Goal: Complete application form: Complete application form

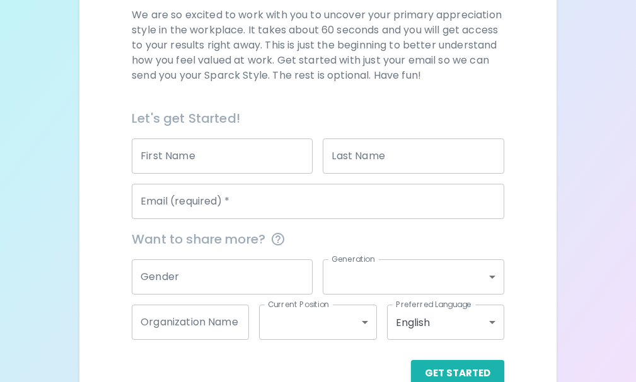
scroll to position [189, 0]
click at [240, 205] on input "Email (required)   *" at bounding box center [318, 200] width 372 height 35
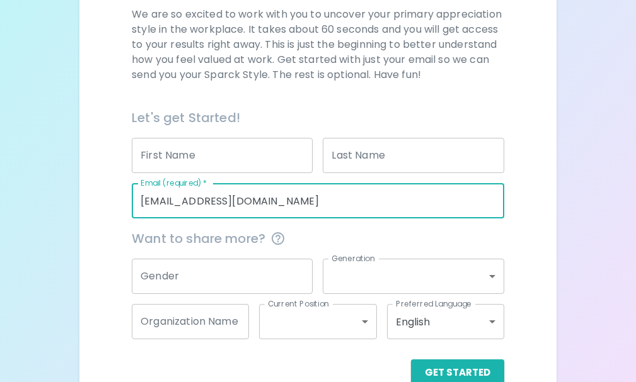
type input "[EMAIL_ADDRESS][DOMAIN_NAME]"
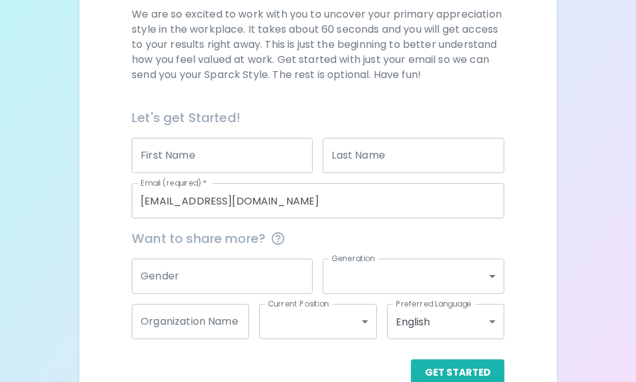
click at [357, 233] on span "Want to share more?" at bounding box center [318, 239] width 372 height 20
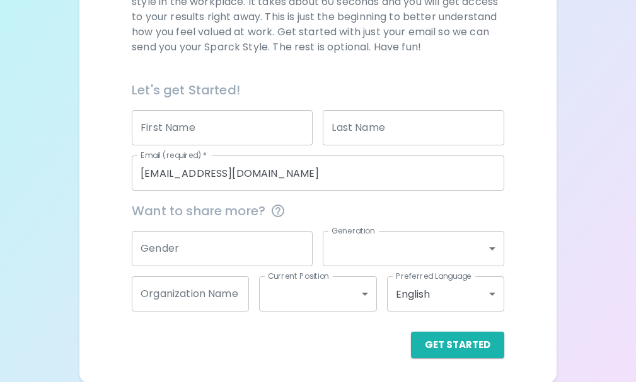
scroll to position [218, 0]
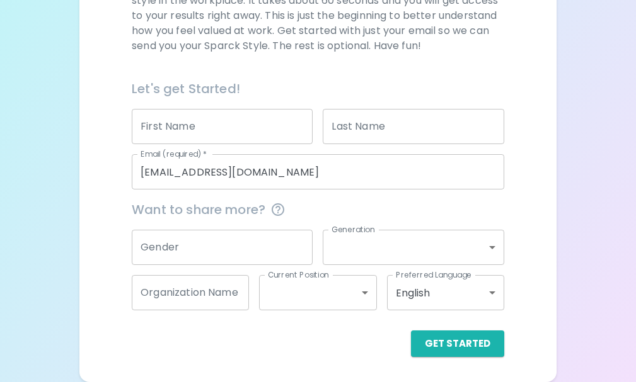
click at [417, 265] on div "Preferred Language English en Preferred Language" at bounding box center [440, 287] width 127 height 45
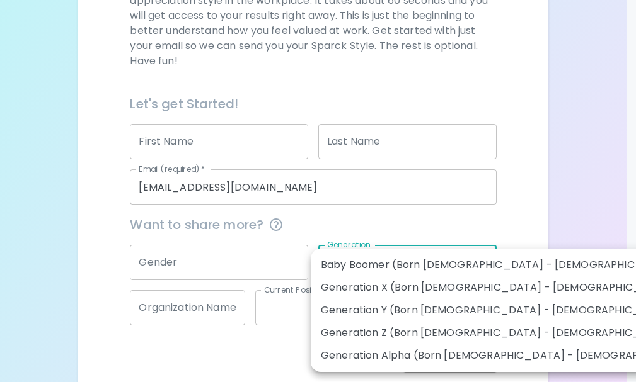
click at [415, 252] on body "Sparck Appreciation Style Quiz We are so excited to work with you to uncover yo…" at bounding box center [318, 90] width 636 height 616
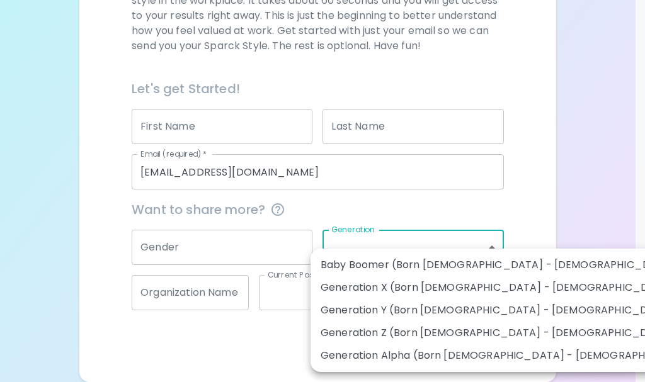
click at [529, 224] on div at bounding box center [322, 191] width 645 height 382
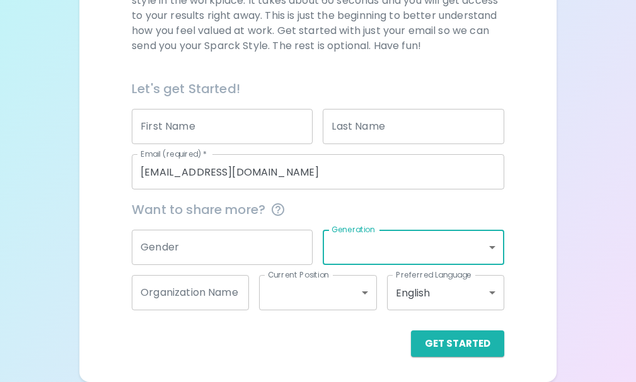
click at [279, 296] on body "Sparck Appreciation Style Quiz We are so excited to work with you to uncover yo…" at bounding box center [318, 82] width 636 height 601
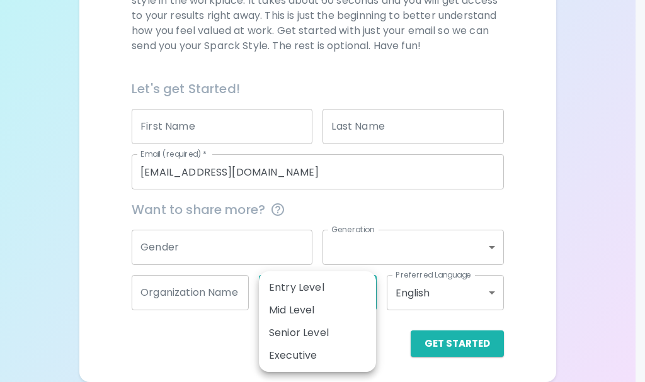
click at [531, 205] on div at bounding box center [322, 191] width 645 height 382
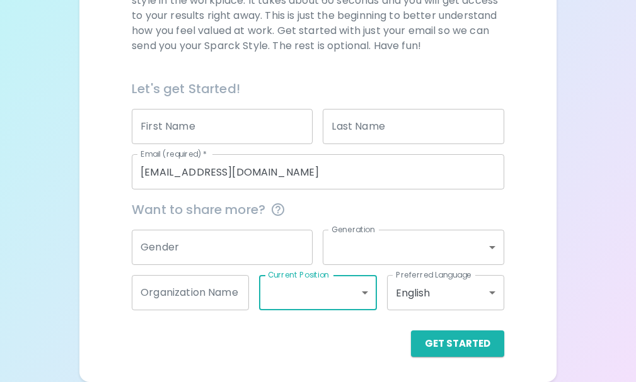
click at [219, 296] on input "Organization Name" at bounding box center [190, 292] width 117 height 35
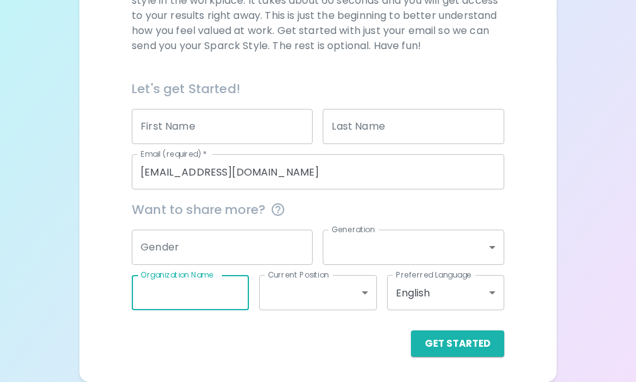
click at [522, 263] on div "We are so excited to work with you to uncover your primary appreciation style i…" at bounding box center [318, 167] width 447 height 379
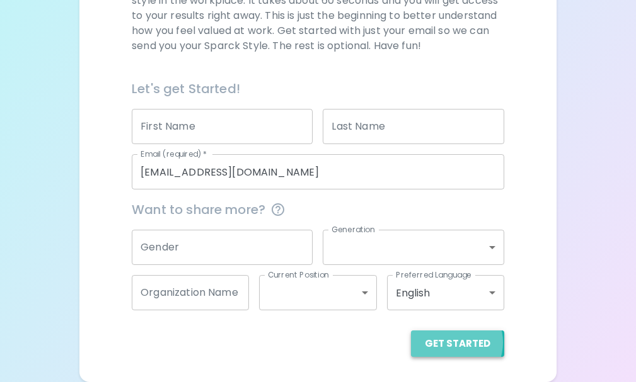
click at [452, 343] on button "Get Started" at bounding box center [457, 344] width 93 height 26
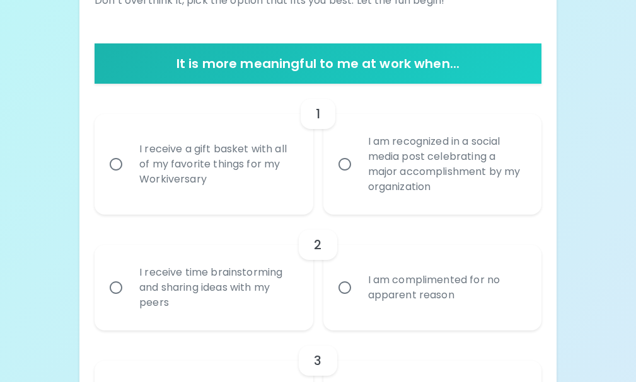
click at [116, 164] on input "I receive a gift basket with all of my favorite things for my Workiversary" at bounding box center [116, 164] width 26 height 26
radio input "true"
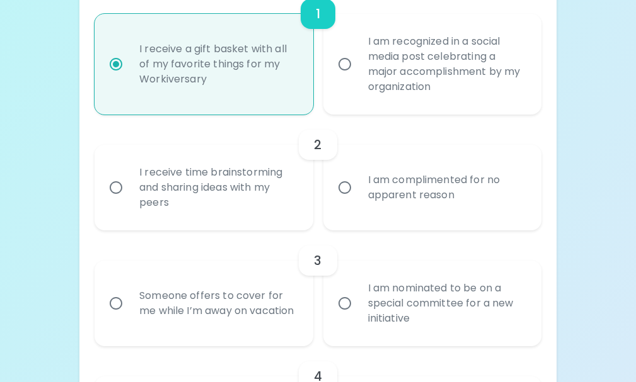
scroll to position [319, 0]
click at [353, 69] on input "I am recognized in a social media post celebrating a major accomplishment by my…" at bounding box center [344, 63] width 26 height 26
radio input "true"
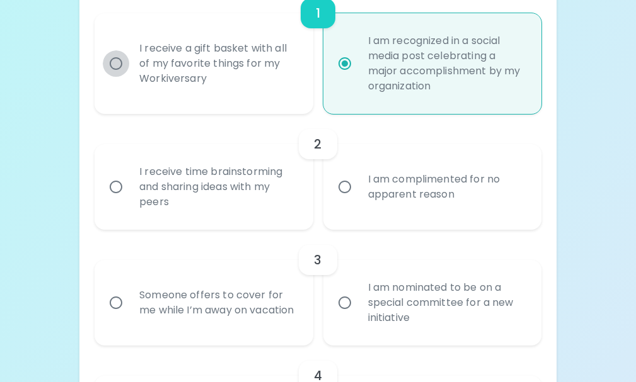
click at [113, 54] on input "I receive a gift basket with all of my favorite things for my Workiversary" at bounding box center [116, 63] width 26 height 26
radio input "true"
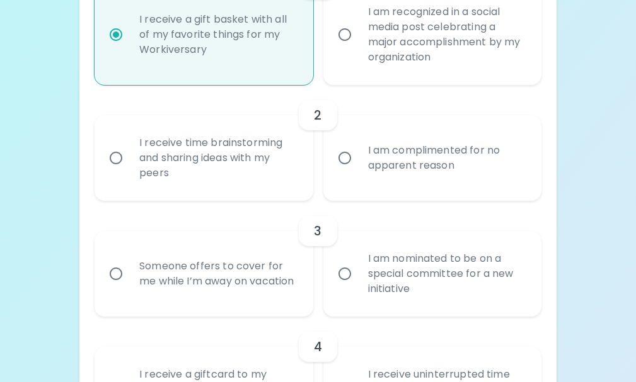
scroll to position [382, 0]
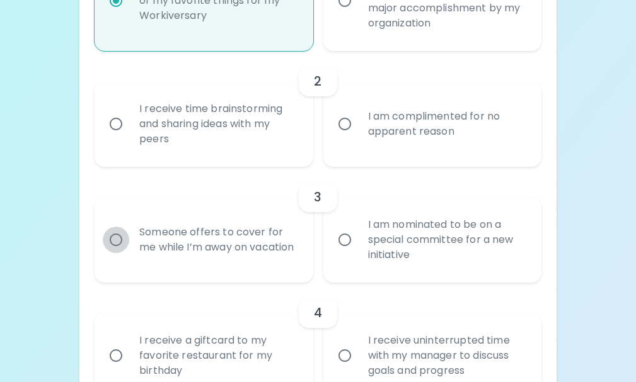
click at [111, 238] on input "Someone offers to cover for me while I’m away on vacation" at bounding box center [116, 240] width 26 height 26
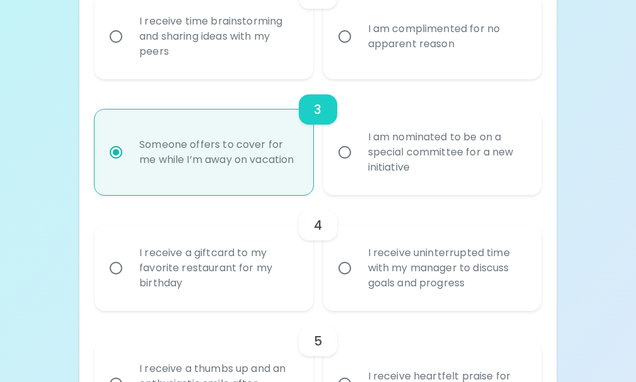
scroll to position [483, 0]
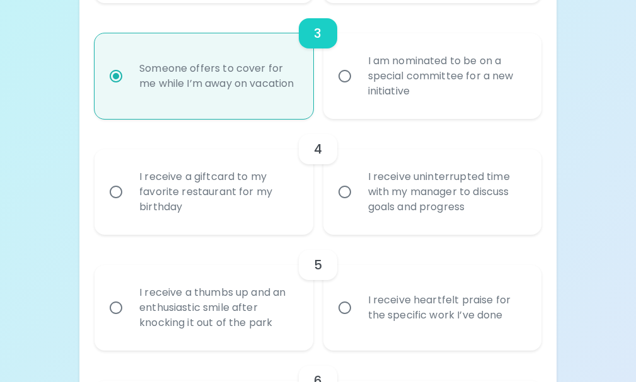
radio input "true"
click at [117, 202] on input "I receive a giftcard to my favorite restaurant for my birthday" at bounding box center [116, 192] width 26 height 26
radio input "false"
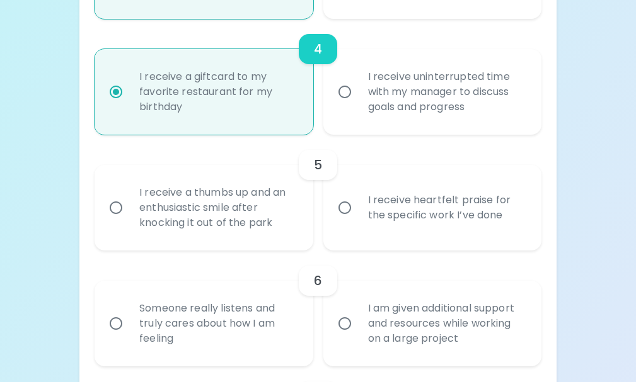
scroll to position [647, 0]
radio input "true"
click at [344, 208] on input "I receive heartfelt praise for the specific work I’ve done" at bounding box center [344, 207] width 26 height 26
radio input "false"
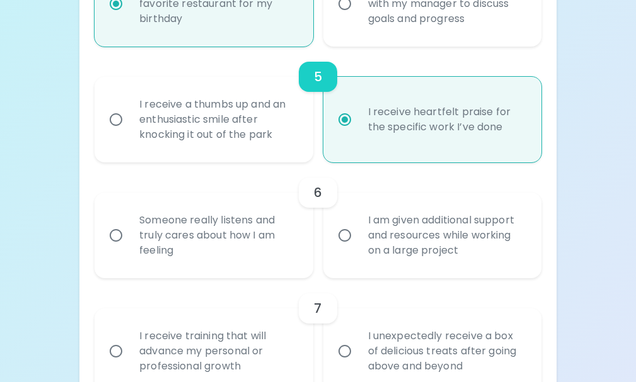
scroll to position [747, 0]
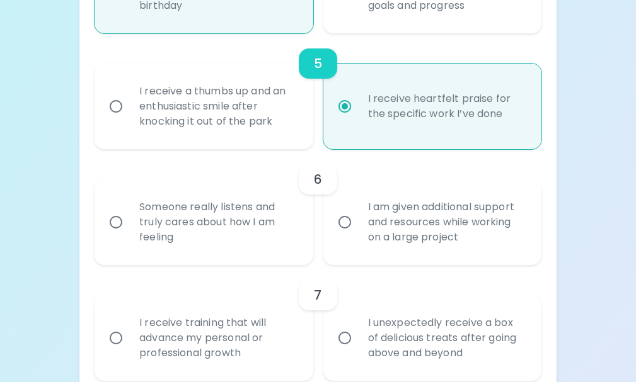
radio input "true"
click at [115, 219] on input "Someone really listens and truly cares about how I am feeling" at bounding box center [116, 222] width 26 height 26
radio input "false"
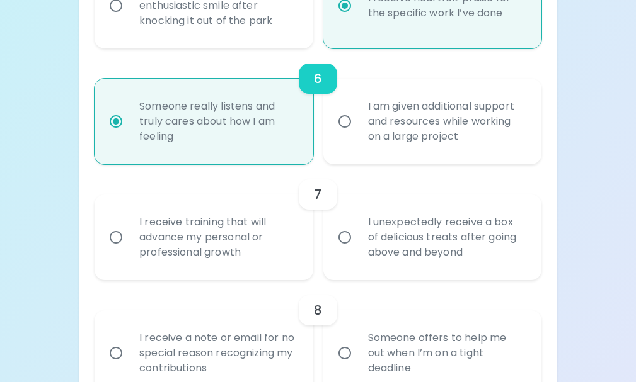
scroll to position [911, 0]
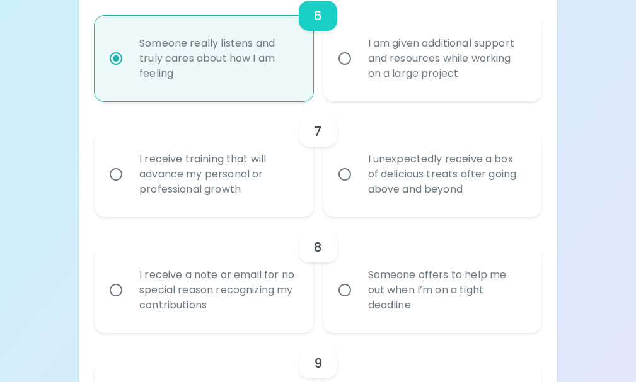
radio input "true"
click at [340, 178] on input "I unexpectedly receive a box of delicious treats after going above and beyond" at bounding box center [344, 174] width 26 height 26
radio input "false"
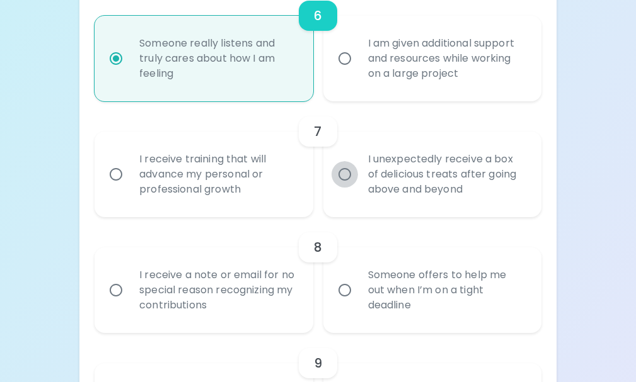
radio input "false"
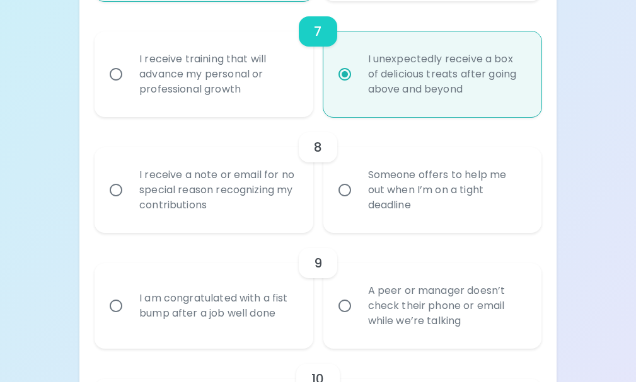
scroll to position [1012, 0]
radio input "true"
click at [348, 187] on input "Someone offers to help me out when I’m on a tight deadline" at bounding box center [344, 189] width 26 height 26
radio input "false"
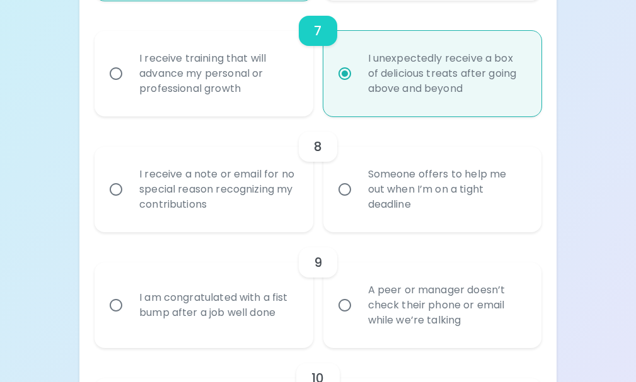
radio input "false"
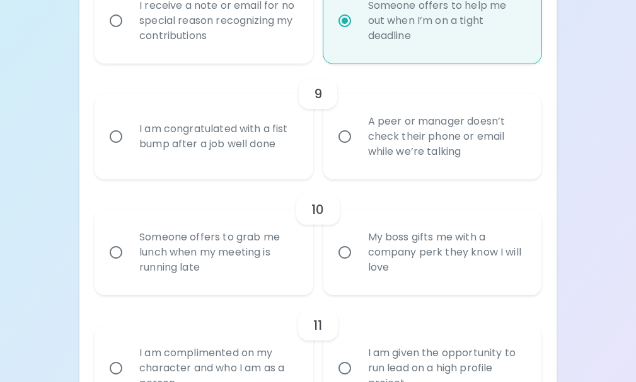
scroll to position [1176, 0]
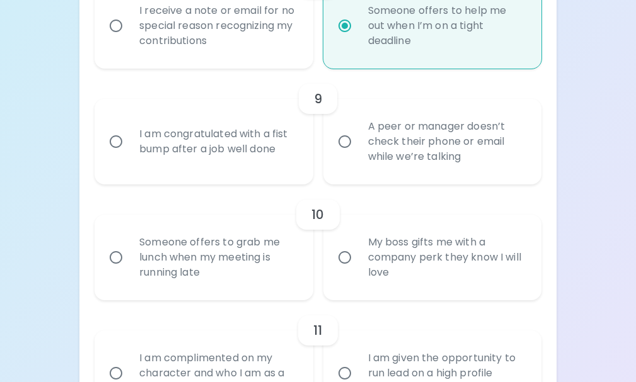
radio input "true"
click at [352, 140] on input "A peer or manager doesn’t check their phone or email while we’re talking" at bounding box center [344, 142] width 26 height 26
radio input "false"
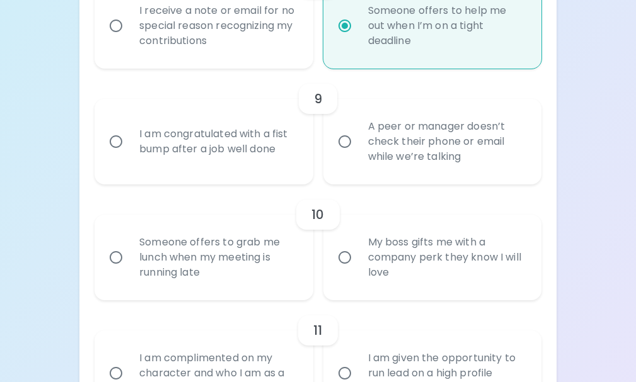
radio input "false"
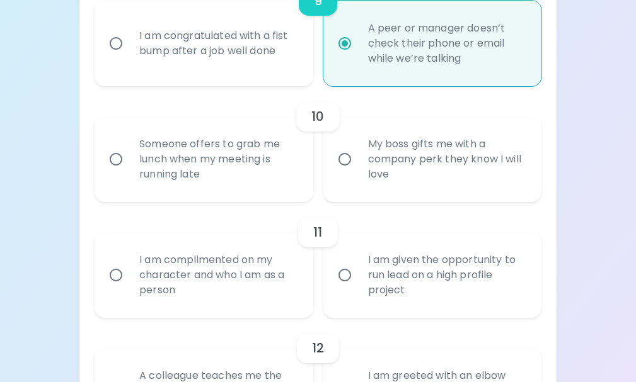
scroll to position [1277, 0]
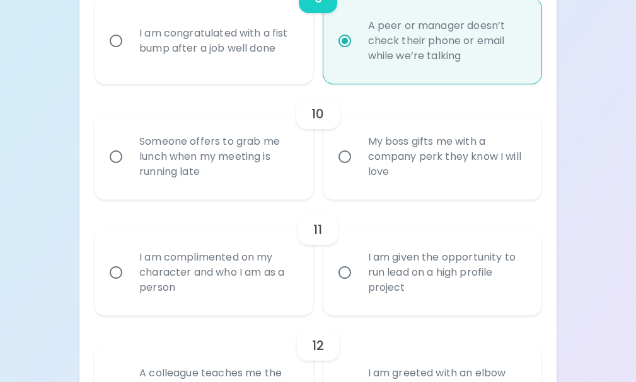
radio input "true"
click at [161, 258] on div "I am complimented on my character and who I am as a person" at bounding box center [217, 273] width 176 height 76
click at [129, 260] on input "I am complimented on my character and who I am as a person" at bounding box center [116, 273] width 26 height 26
radio input "false"
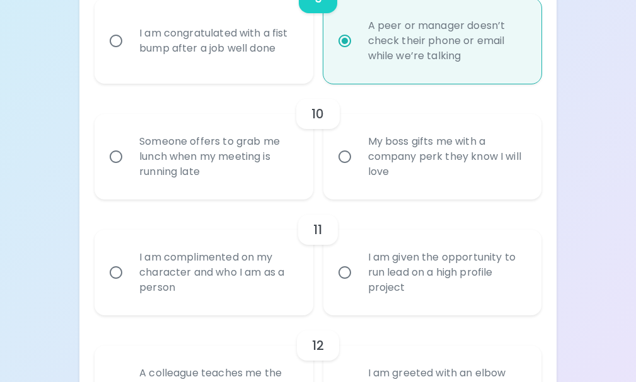
radio input "false"
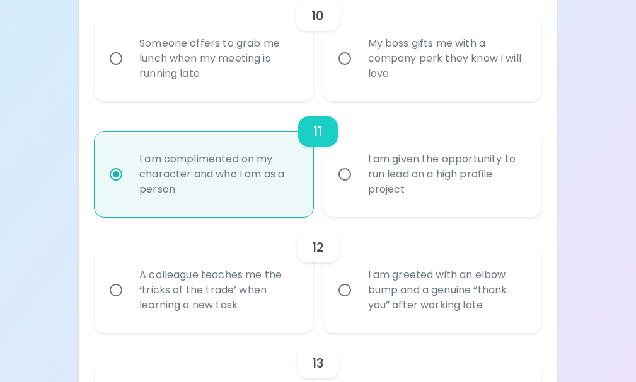
scroll to position [1377, 0]
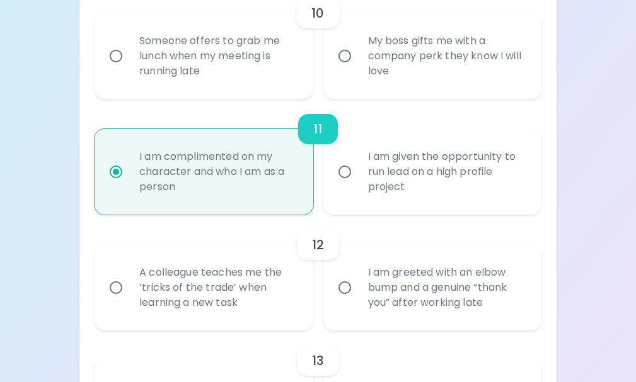
radio input "true"
click at [242, 285] on div "A colleague teaches me the ‘tricks of the trade’ when learning a new task" at bounding box center [217, 288] width 176 height 76
click at [129, 285] on input "A colleague teaches me the ‘tricks of the trade’ when learning a new task" at bounding box center [116, 288] width 26 height 26
radio input "false"
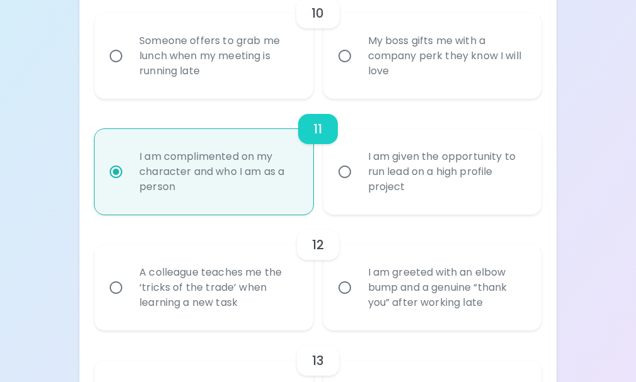
radio input "false"
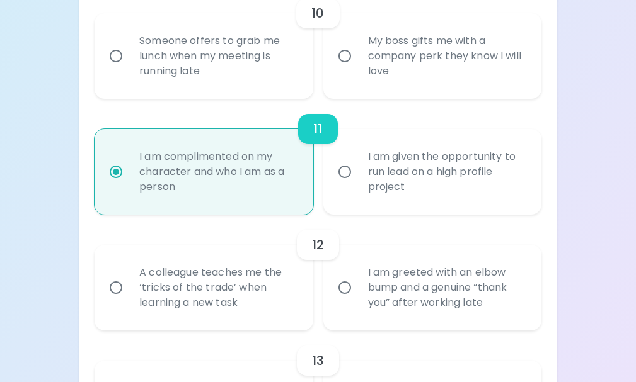
radio input "false"
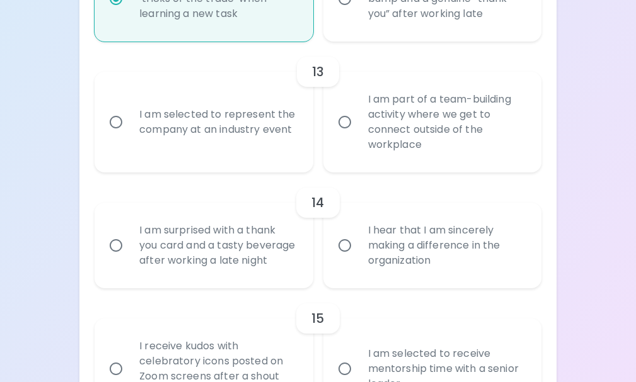
scroll to position [1667, 0]
radio input "true"
click at [214, 273] on div "I am surprised with a thank you card and a tasty beverage after working a late …" at bounding box center [217, 245] width 176 height 76
click at [129, 258] on input "I am surprised with a thank you card and a tasty beverage after working a late …" at bounding box center [116, 245] width 26 height 26
radio input "false"
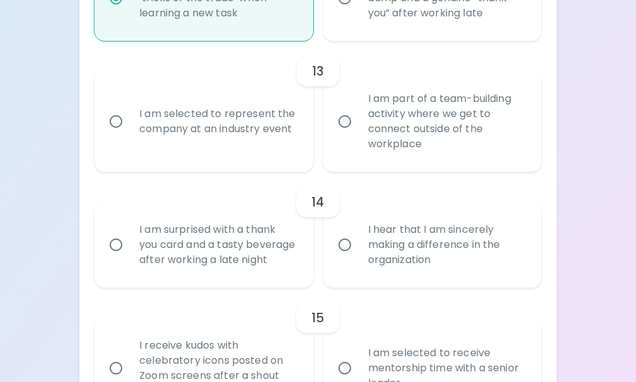
radio input "false"
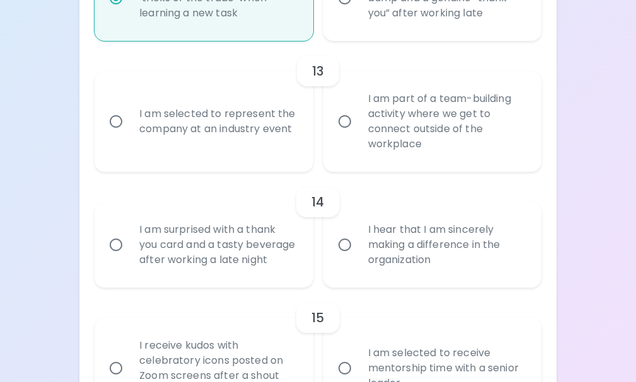
radio input "false"
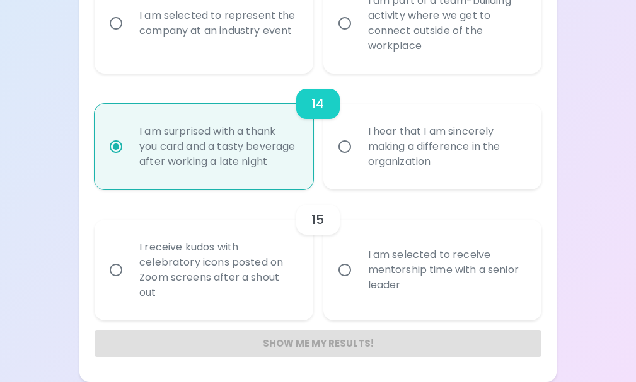
scroll to position [1781, 0]
radio input "true"
click at [178, 284] on div "I receive kudos with celebratory icons posted on Zoom screens after a shout out" at bounding box center [217, 270] width 176 height 91
click at [129, 284] on input "I receive kudos with celebratory icons posted on Zoom screens after a shout out" at bounding box center [116, 270] width 26 height 26
radio input "false"
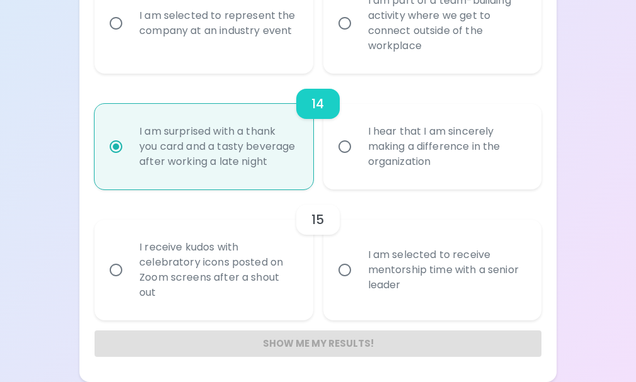
radio input "false"
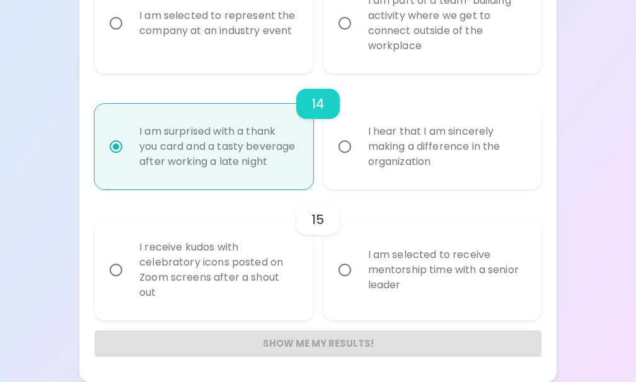
radio input "false"
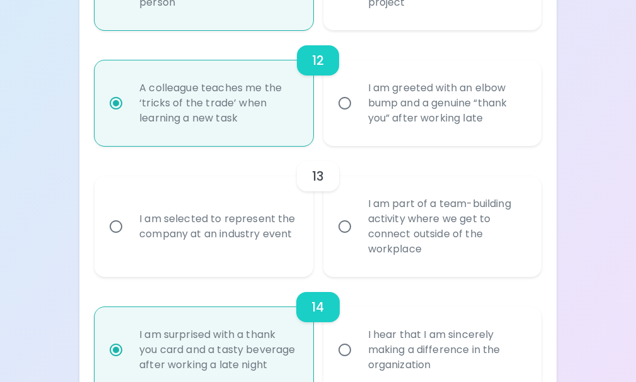
scroll to position [1529, 0]
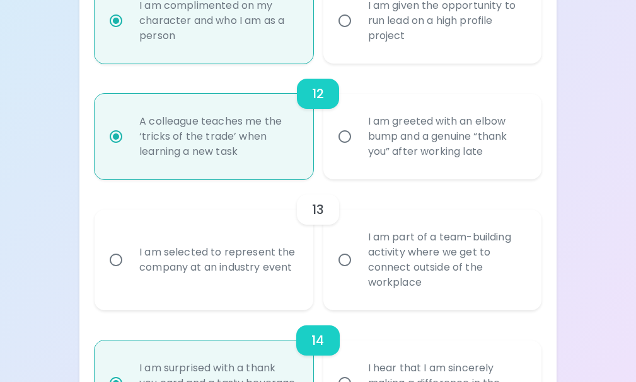
radio input "true"
click at [350, 271] on input "I am part of a team-building activity where we get to connect outside of the wo…" at bounding box center [344, 260] width 26 height 26
radio input "false"
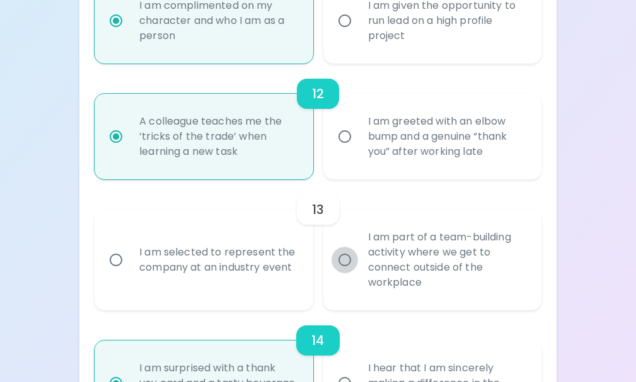
radio input "false"
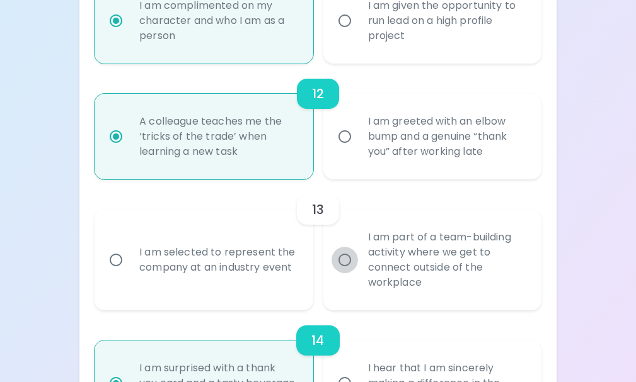
radio input "false"
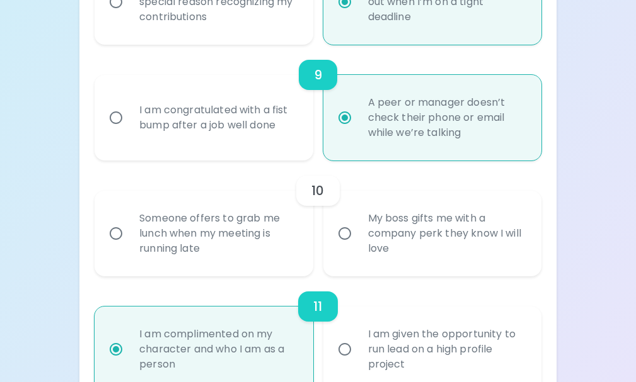
scroll to position [1188, 0]
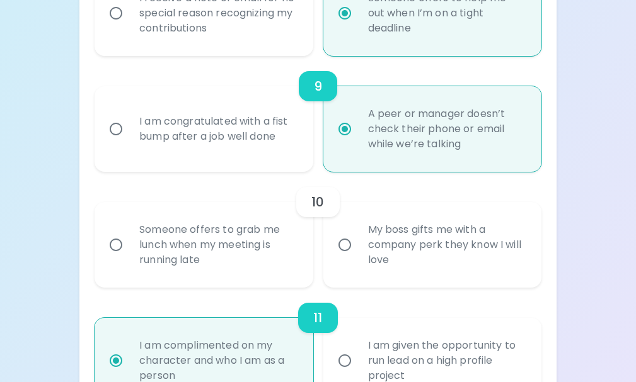
radio input "true"
click at [181, 240] on div "Someone offers to grab me lunch when my meeting is running late" at bounding box center [217, 245] width 176 height 76
click at [129, 240] on input "Someone offers to grab me lunch when my meeting is running late" at bounding box center [116, 245] width 26 height 26
radio input "false"
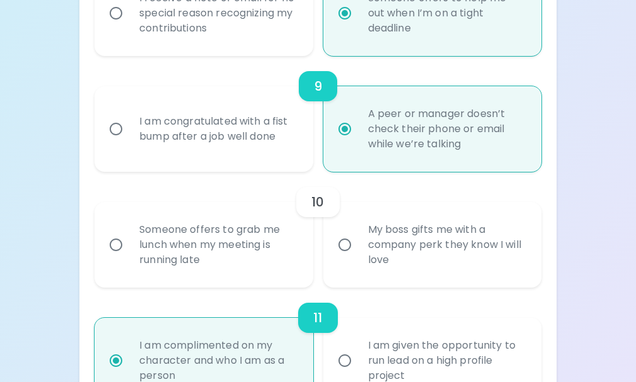
radio input "false"
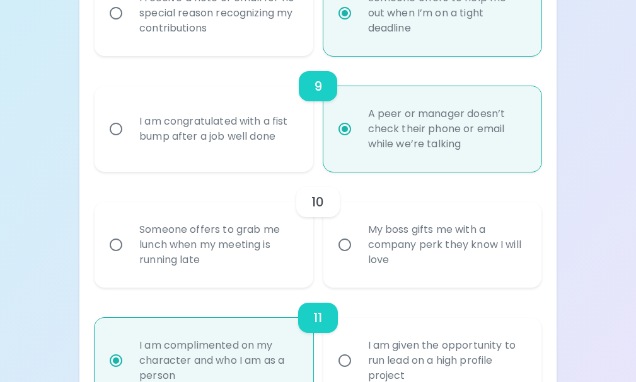
radio input "false"
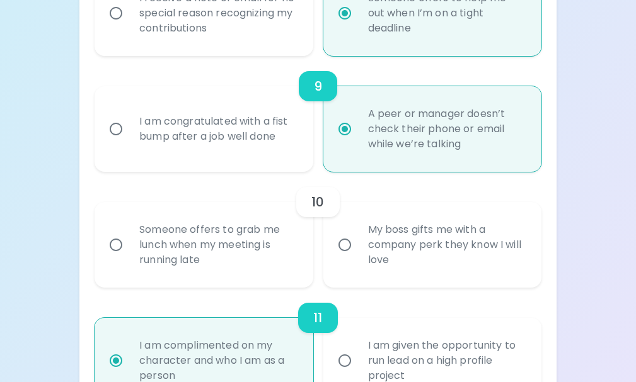
radio input "true"
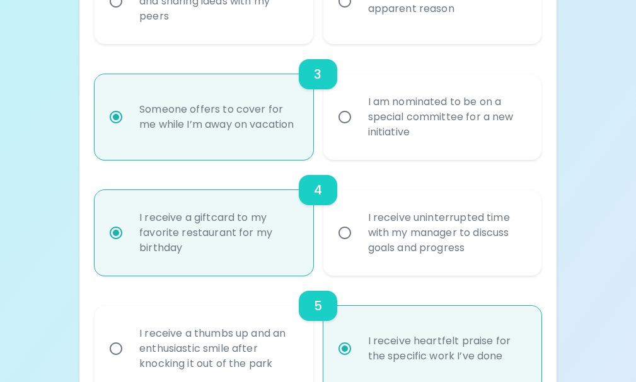
scroll to position [344, 0]
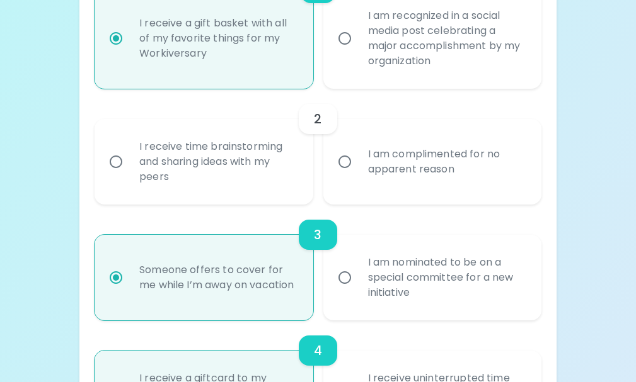
radio input "true"
click at [356, 168] on input "I am complimented for no apparent reason" at bounding box center [344, 162] width 26 height 26
radio input "false"
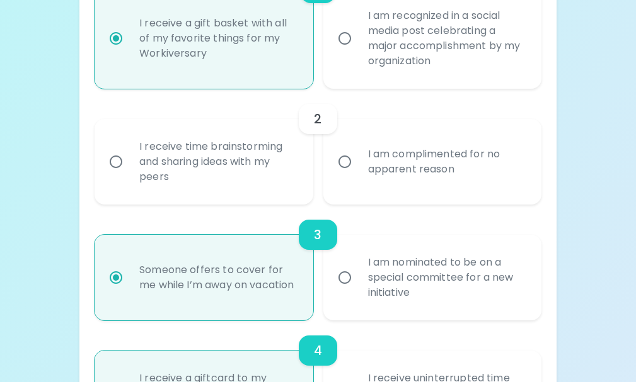
radio input "false"
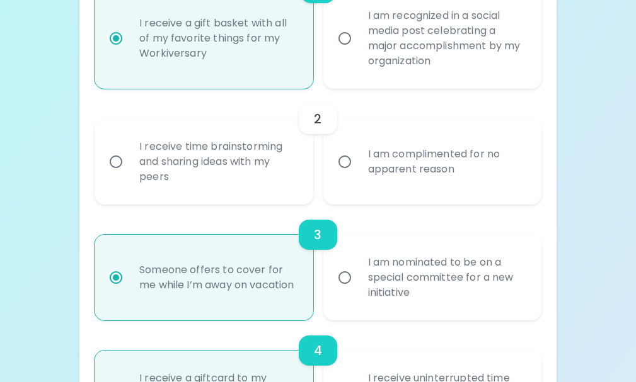
radio input "false"
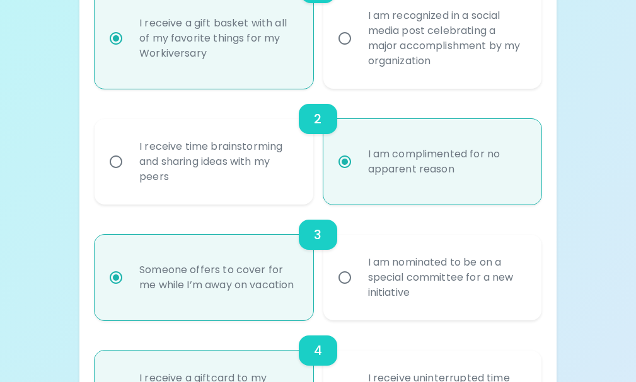
radio input "false"
radio input "true"
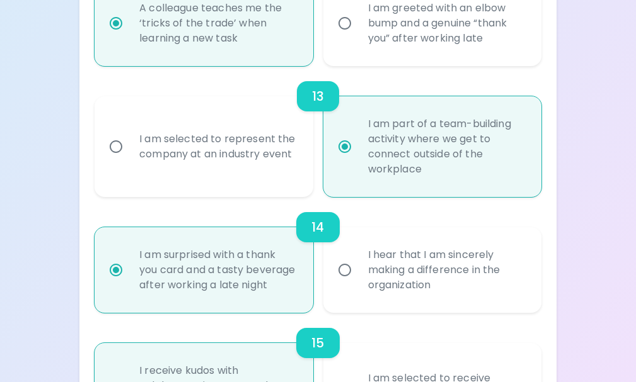
scroll to position [1781, 0]
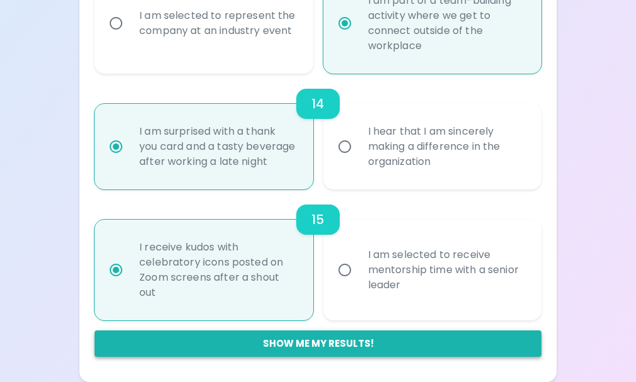
radio input "true"
click at [347, 341] on button "Show me my results!" at bounding box center [318, 344] width 447 height 26
radio input "false"
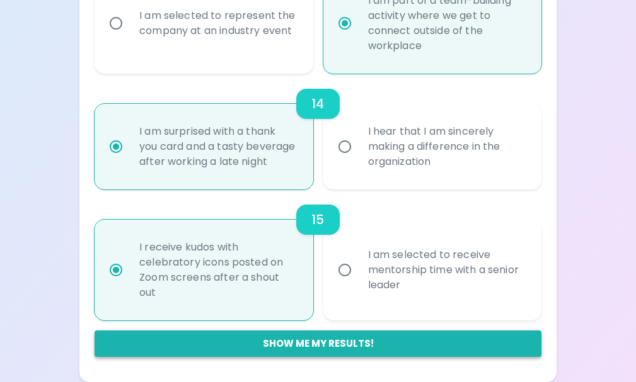
radio input "false"
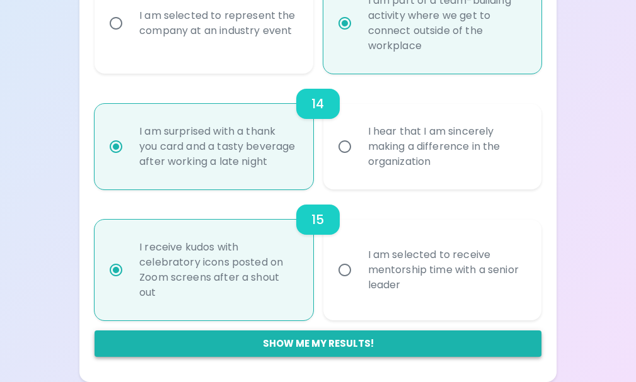
radio input "false"
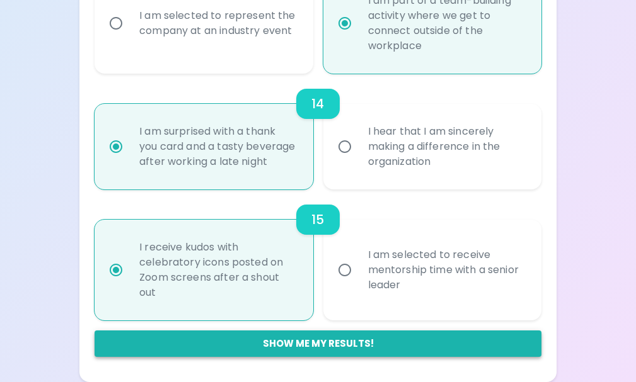
radio input "true"
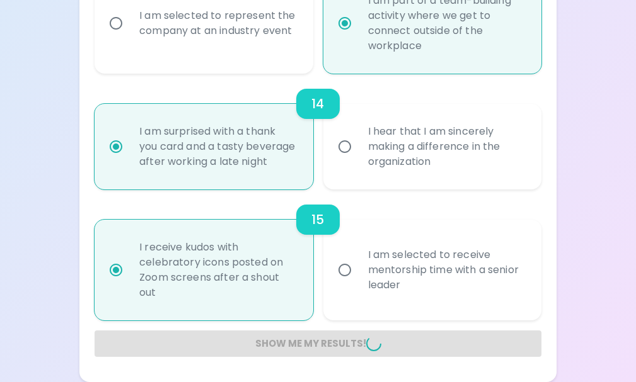
radio input "false"
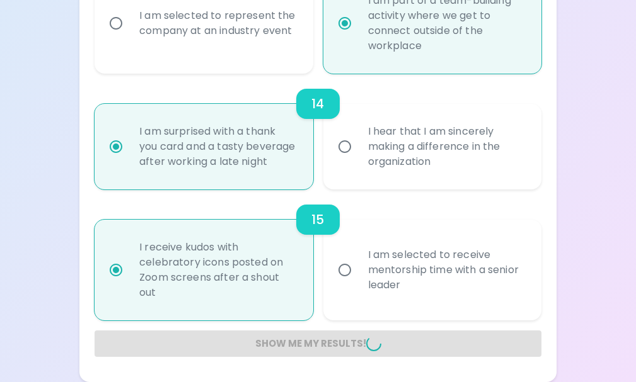
radio input "false"
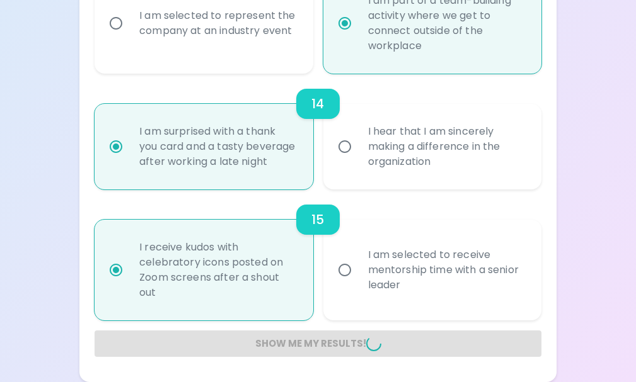
radio input "false"
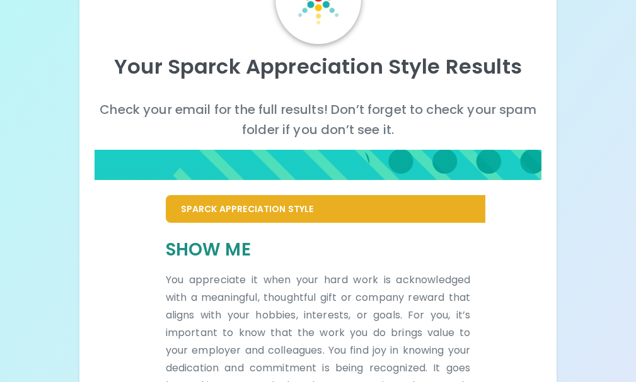
scroll to position [63, 0]
